Goal: Use online tool/utility: Utilize a website feature to perform a specific function

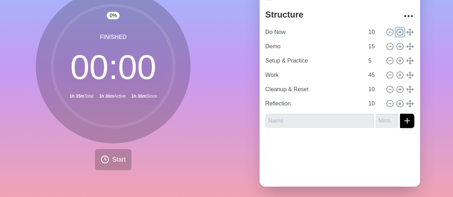
click at [396, 32] on icon at bounding box center [400, 32] width 8 height 8
type input "Do Now"
type input "10"
type input "Demo"
type input "15"
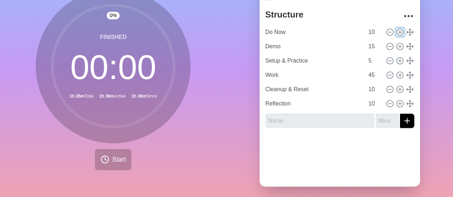
type input "Setup & Practice"
type input "5"
type input "Work"
type input "45"
type input "Cleanup & Reset"
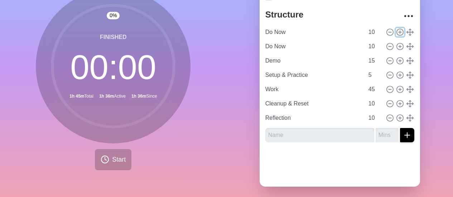
click at [396, 32] on icon at bounding box center [400, 32] width 8 height 8
type input "Do Now"
type input "10"
type input "Demo"
type input "15"
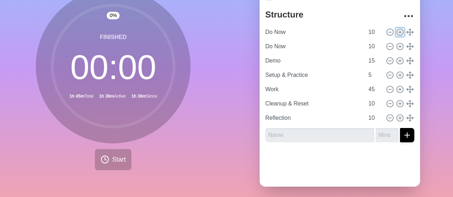
type input "Setup & Practice"
type input "5"
type input "Work"
type input "45"
type input "Cleanup & Reset"
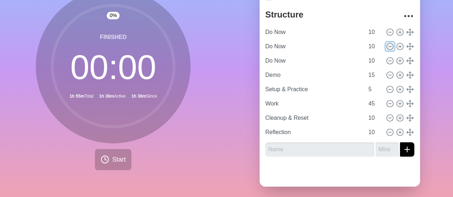
click at [389, 47] on line at bounding box center [390, 47] width 3 height 0
type input "Demo"
type input "15"
type input "Setup & Practice"
type input "5"
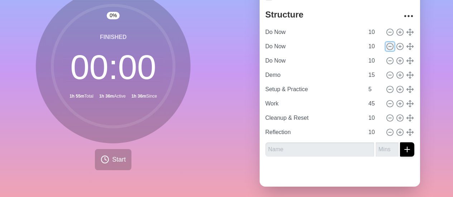
type input "Work"
type input "45"
type input "Cleanup & Reset"
type input "10"
type input "Reflection"
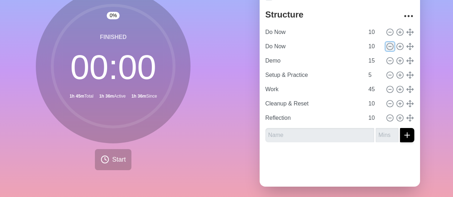
click at [389, 47] on line at bounding box center [390, 47] width 3 height 0
type input "Demo"
type input "15"
type input "Setup & Practice"
type input "5"
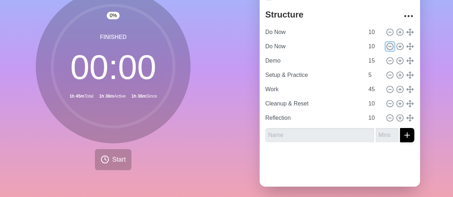
type input "Work"
type input "45"
type input "Cleanup & Reset"
type input "10"
type input "Reflection"
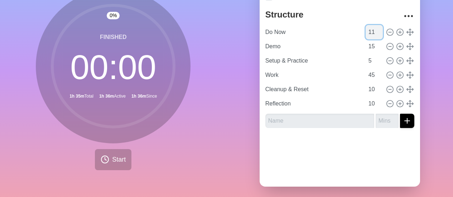
click at [372, 28] on input "11" at bounding box center [374, 32] width 17 height 14
click at [372, 28] on input "12" at bounding box center [374, 32] width 17 height 14
type input "13"
click at [372, 28] on input "13" at bounding box center [374, 32] width 17 height 14
click at [399, 32] on line at bounding box center [400, 32] width 3 height 0
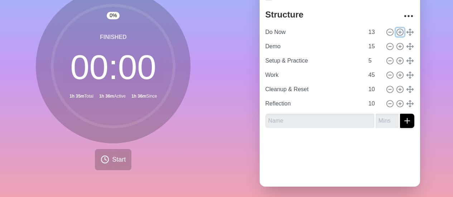
type input "Do Now"
type input "13"
type input "Demo"
type input "15"
type input "Setup & Practice"
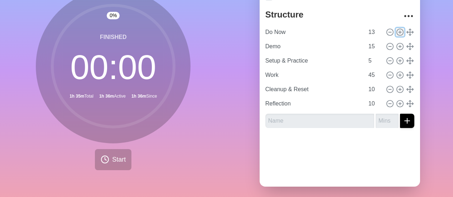
type input "5"
type input "Work"
type input "45"
type input "Cleanup & Reset"
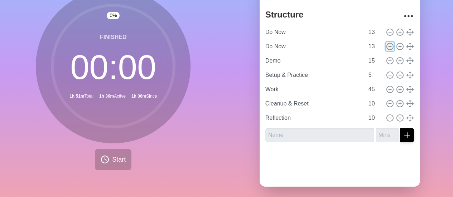
click at [386, 45] on icon at bounding box center [390, 47] width 8 height 8
type input "Demo"
type input "15"
type input "Setup & Practice"
type input "5"
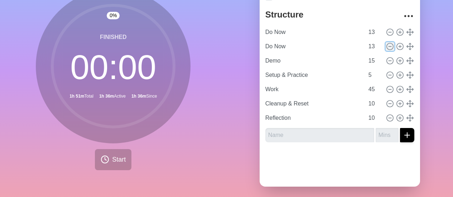
type input "Work"
type input "45"
type input "Cleanup & Reset"
type input "10"
type input "Reflection"
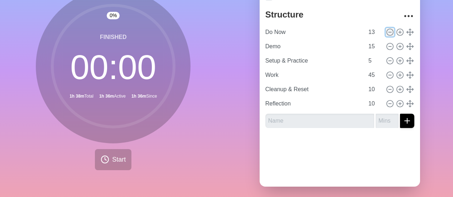
click at [387, 29] on circle at bounding box center [390, 32] width 6 height 6
type input "Demo"
type input "15"
type input "Setup & Practice"
type input "5"
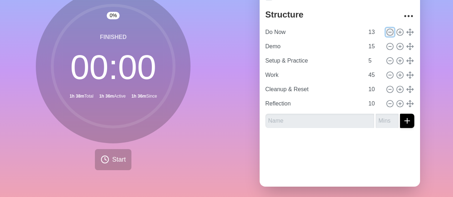
type input "Work"
type input "45"
type input "Cleanup & Reset"
type input "10"
type input "Reflection"
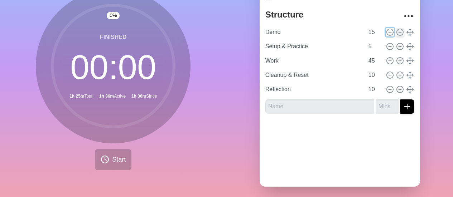
drag, startPoint x: 383, startPoint y: 29, endPoint x: 392, endPoint y: 32, distance: 9.5
click at [392, 32] on div at bounding box center [399, 32] width 30 height 9
click at [400, 32] on line at bounding box center [400, 32] width 0 height 3
type input "Demo"
type input "15"
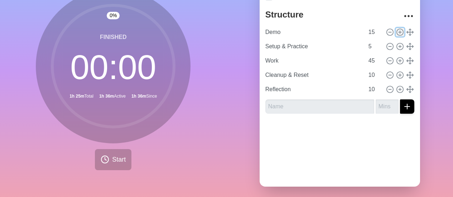
type input "Setup & Practice"
type input "5"
type input "Work"
type input "45"
type input "Cleanup & Reset"
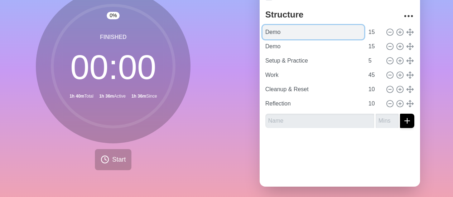
click at [294, 28] on input "Demo" at bounding box center [314, 32] width 102 height 14
type input "Do Now"
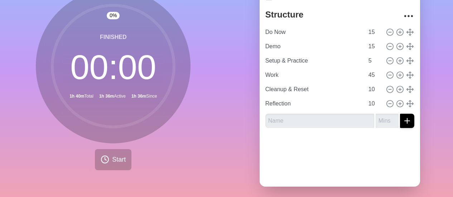
click at [313, 149] on div at bounding box center [340, 148] width 160 height 29
click at [103, 159] on icon at bounding box center [105, 159] width 9 height 9
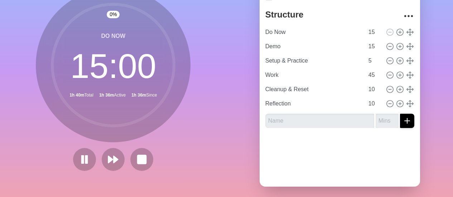
scroll to position [58, 0]
